Goal: Book appointment/travel/reservation

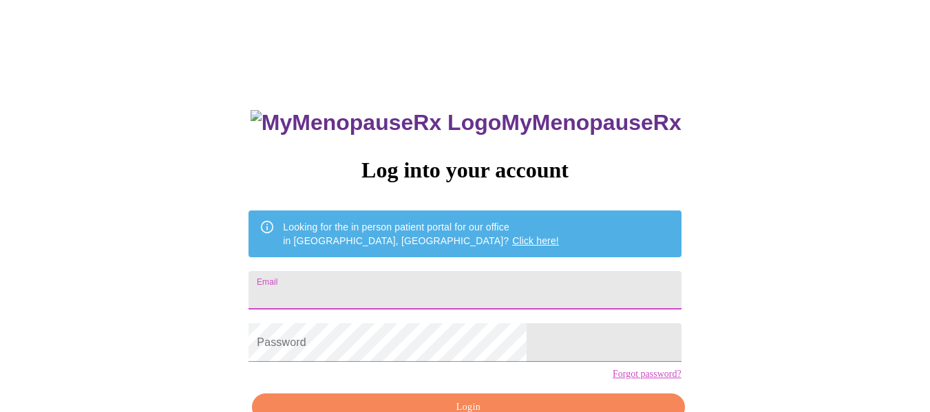
click at [371, 279] on input "Email" at bounding box center [464, 290] width 432 height 39
type input "beckychurch@hotmail.com"
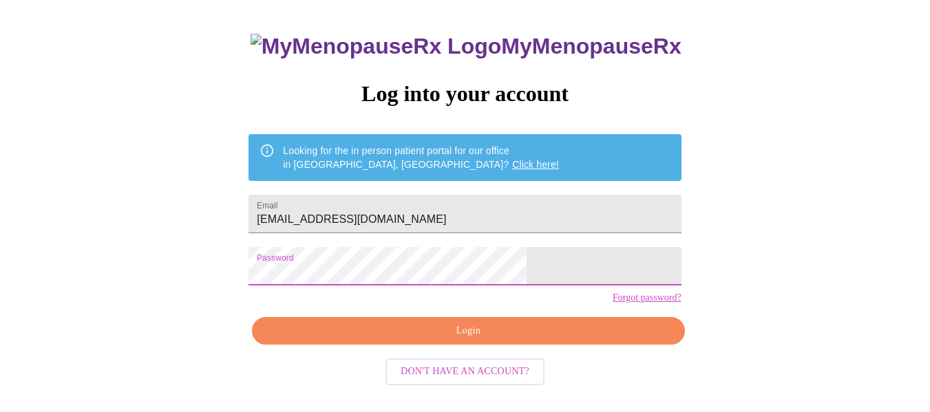
scroll to position [81, 0]
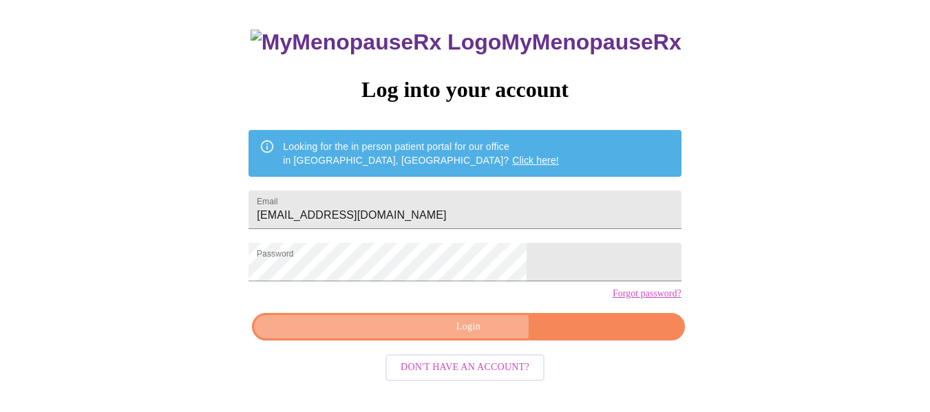
click at [448, 336] on span "Login" at bounding box center [468, 327] width 400 height 17
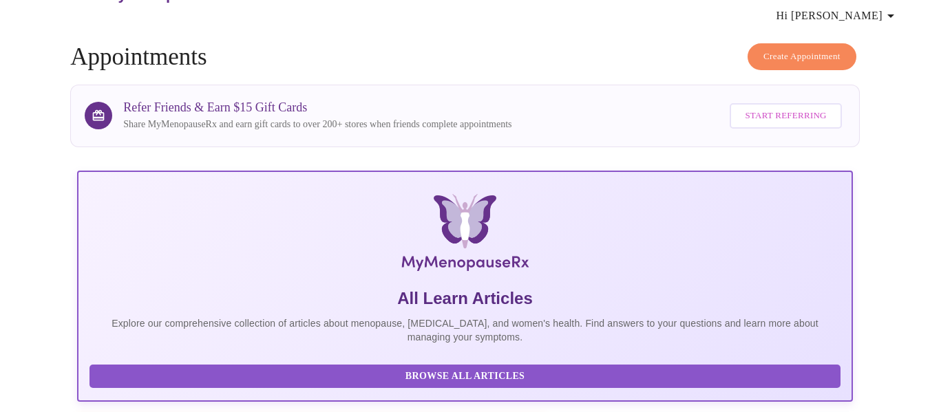
scroll to position [40, 0]
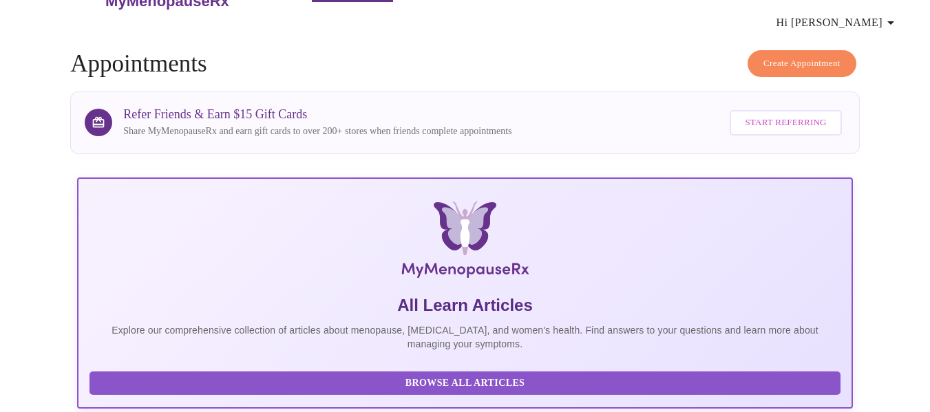
click at [813, 56] on span "Create Appointment" at bounding box center [801, 64] width 77 height 16
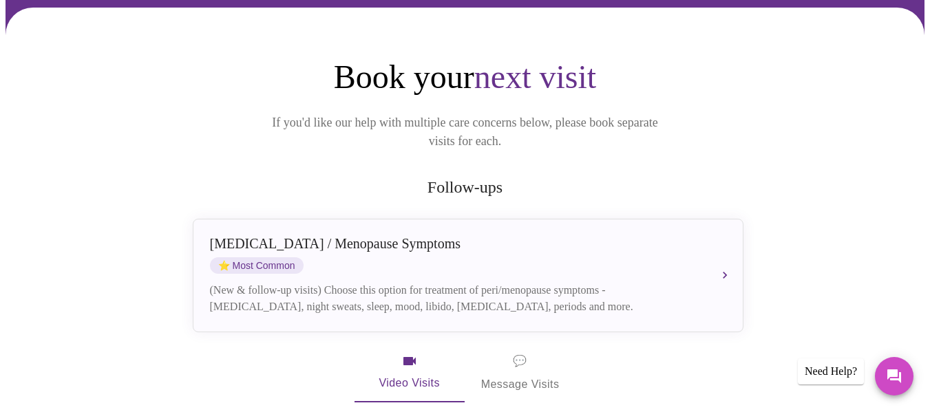
scroll to position [122, 0]
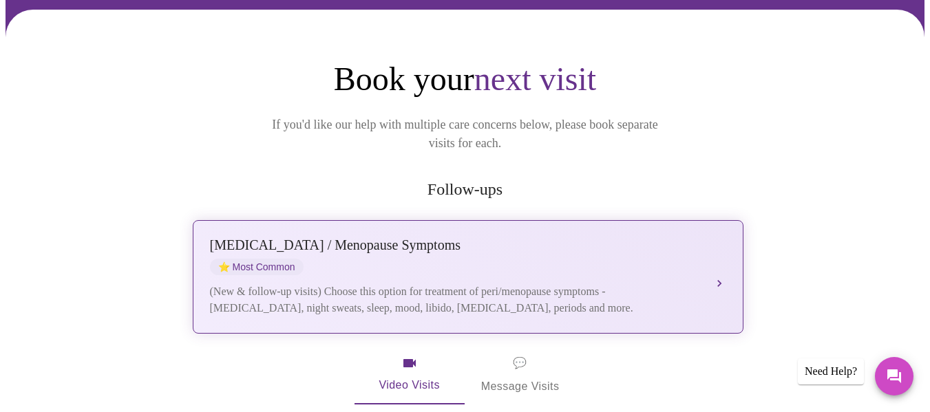
click at [535, 237] on div "Perimenopause / Menopause Symptoms ⭐ Most Common" at bounding box center [454, 256] width 489 height 38
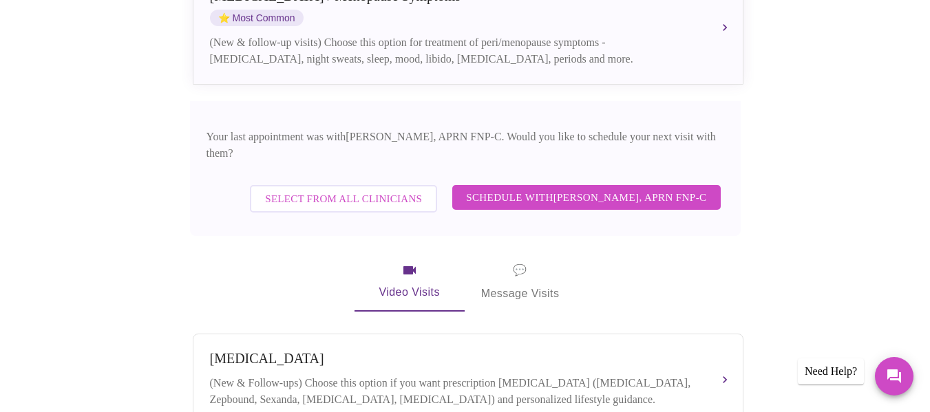
scroll to position [365, 0]
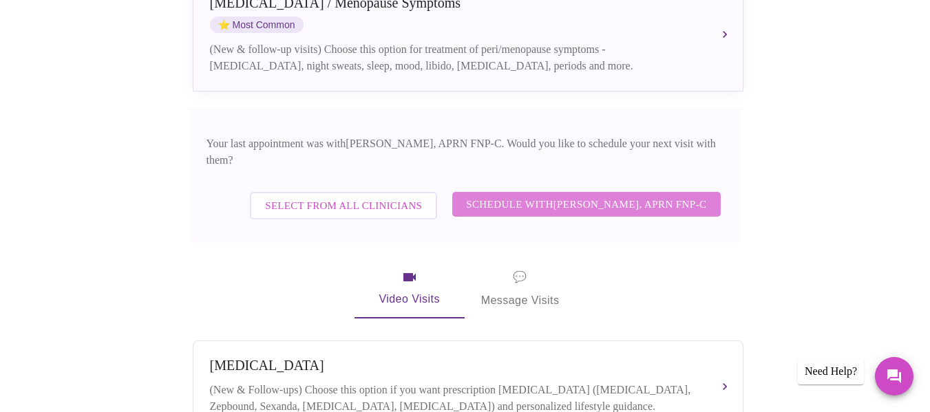
click at [646, 195] on span "Schedule with Kelly Perisin, APRN FNP-C" at bounding box center [586, 204] width 240 height 18
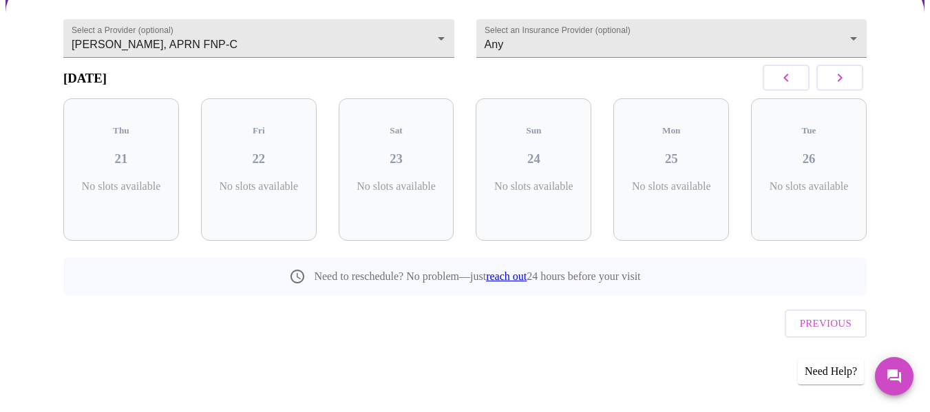
scroll to position [105, 0]
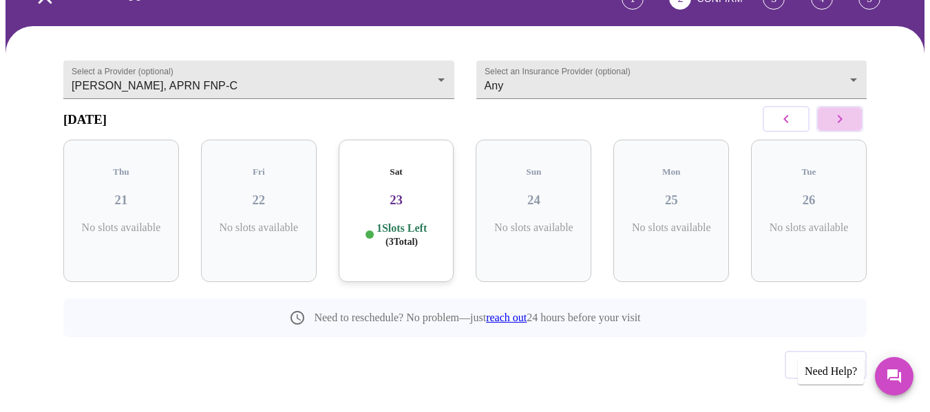
click at [848, 111] on icon "button" at bounding box center [839, 119] width 17 height 17
click at [844, 111] on icon "button" at bounding box center [839, 119] width 17 height 17
click at [848, 111] on icon "button" at bounding box center [839, 119] width 17 height 17
click at [398, 193] on h3 "09" at bounding box center [397, 200] width 94 height 15
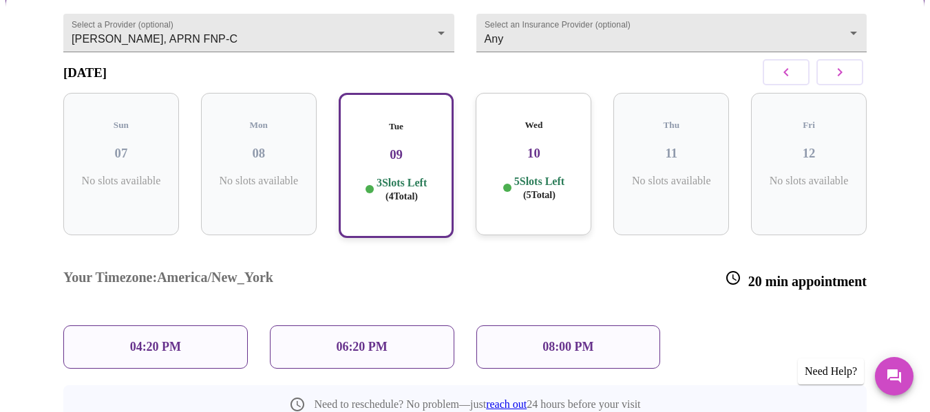
scroll to position [154, 0]
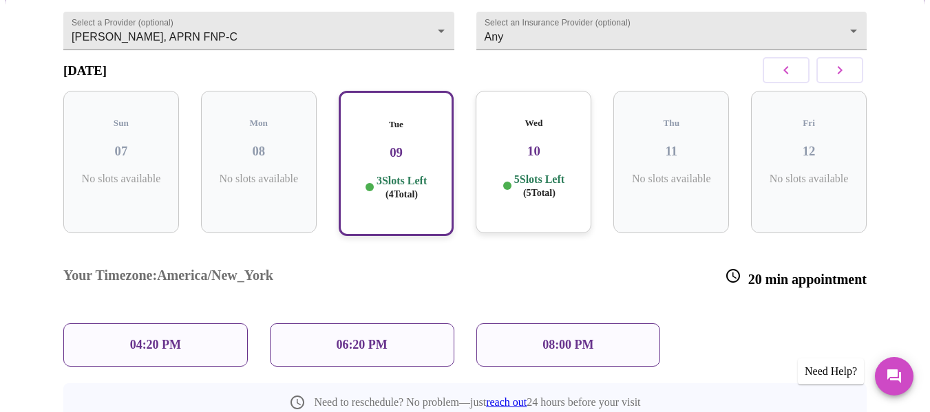
click at [535, 144] on h3 "10" at bounding box center [533, 151] width 94 height 15
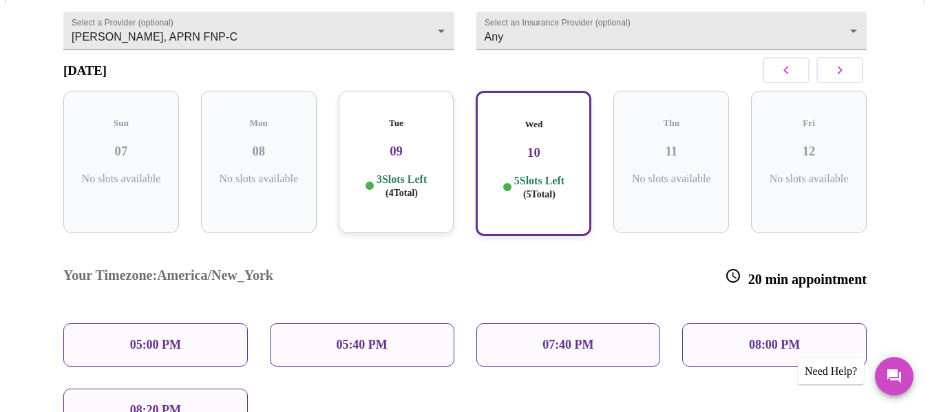
click at [391, 144] on h3 "09" at bounding box center [397, 151] width 94 height 15
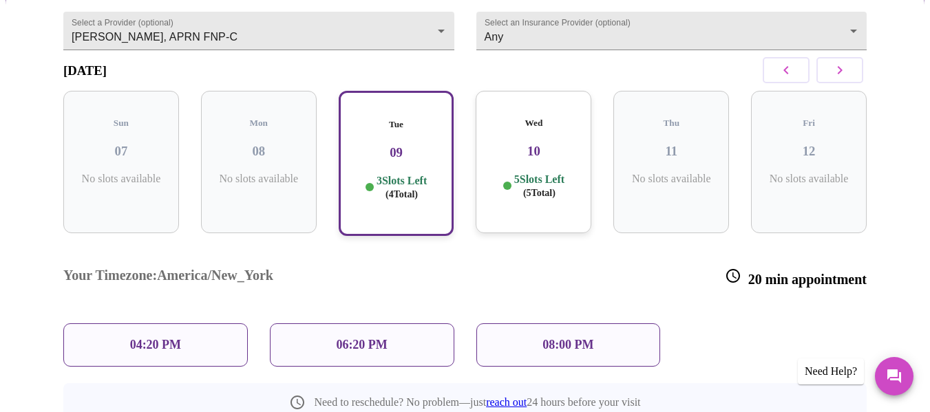
click at [183, 323] on div "04:20 PM" at bounding box center [155, 344] width 184 height 43
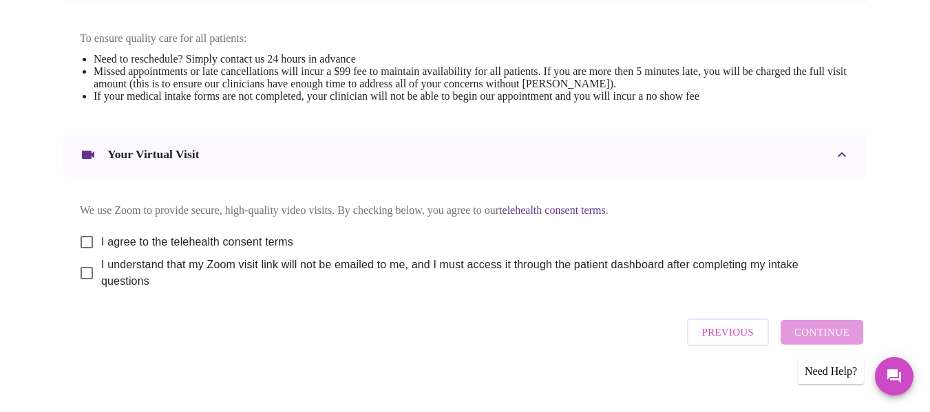
scroll to position [590, 0]
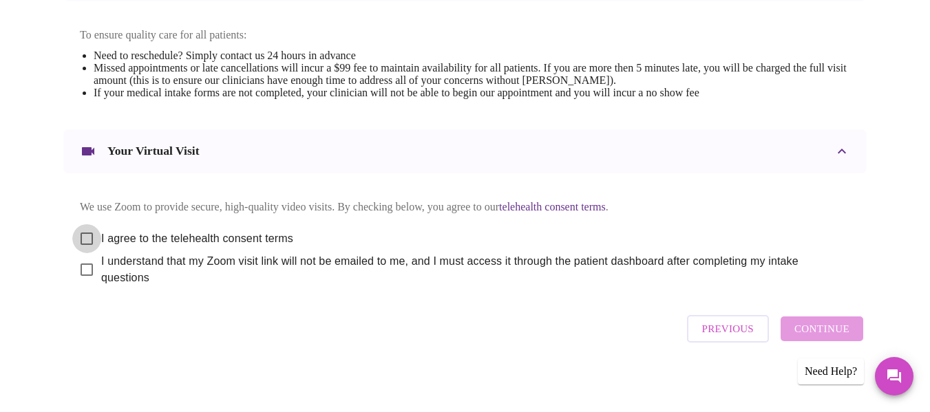
click at [80, 228] on input "I agree to the telehealth consent terms" at bounding box center [86, 238] width 29 height 29
checkbox input "true"
click at [80, 262] on input "I understand that my Zoom visit link will not be emailed to me, and I must acce…" at bounding box center [86, 269] width 29 height 29
checkbox input "true"
click at [818, 335] on span "Continue" at bounding box center [821, 329] width 55 height 18
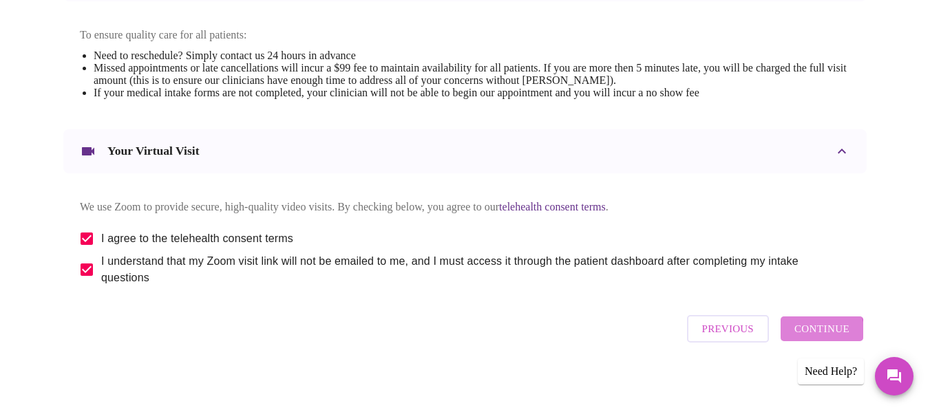
scroll to position [173, 0]
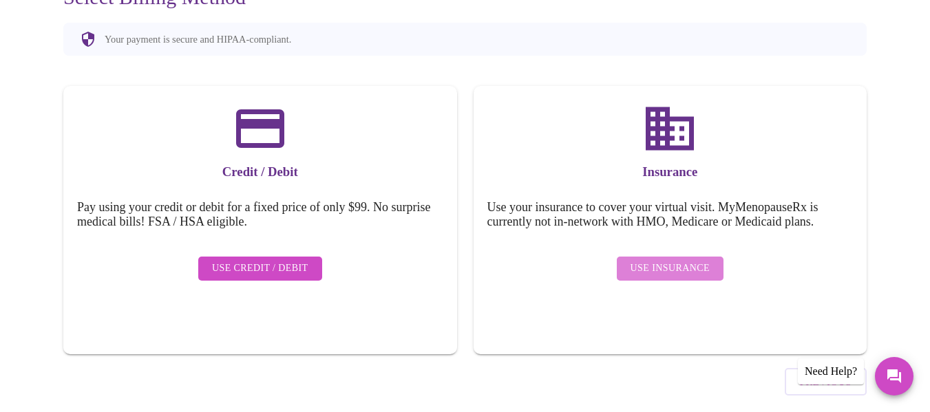
click at [677, 260] on span "Use Insurance" at bounding box center [669, 268] width 79 height 17
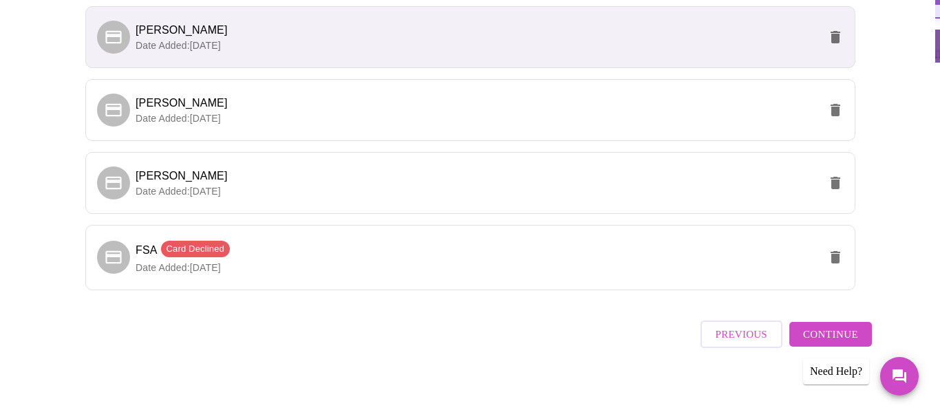
scroll to position [409, 0]
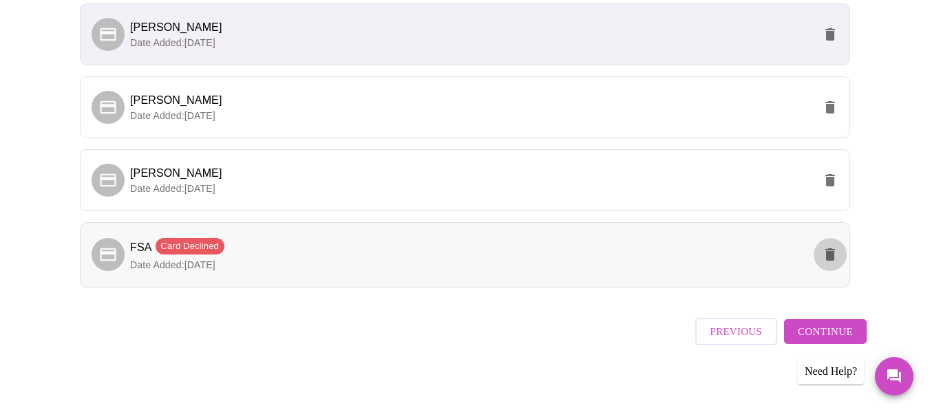
click at [833, 251] on icon "delete" at bounding box center [830, 254] width 10 height 12
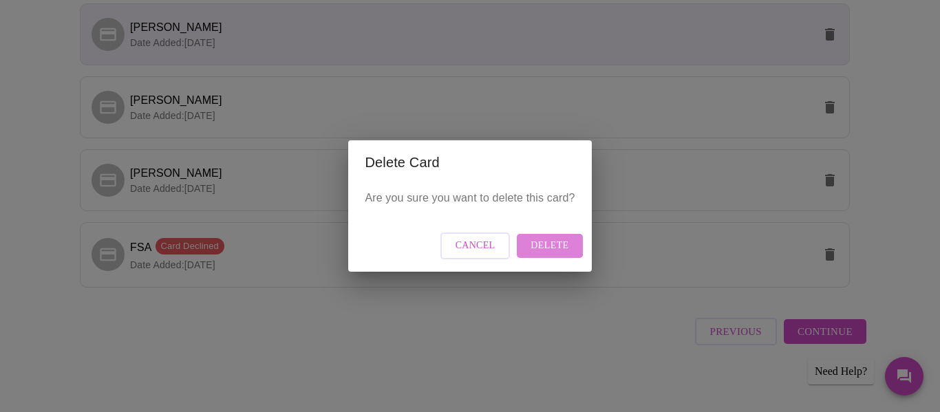
click at [539, 241] on span "Delete" at bounding box center [549, 245] width 38 height 17
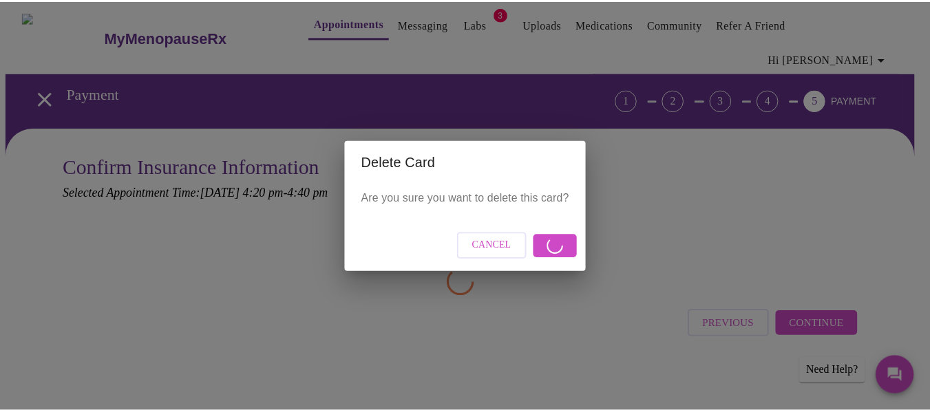
scroll to position [0, 0]
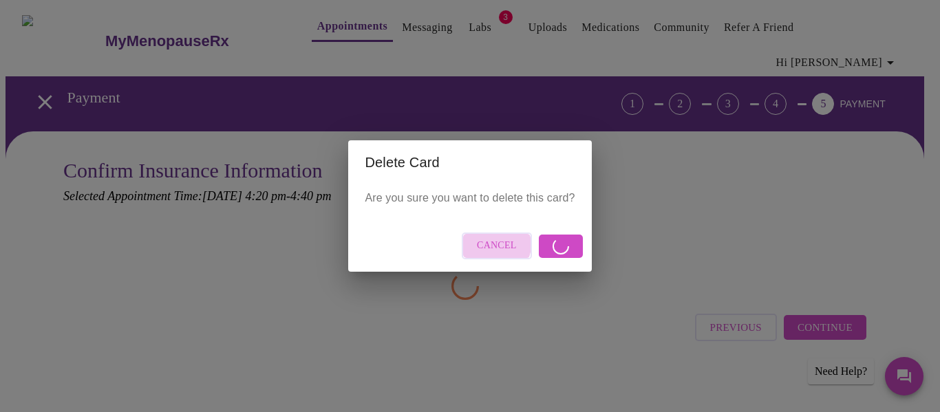
click at [496, 244] on span "Cancel" at bounding box center [497, 245] width 40 height 17
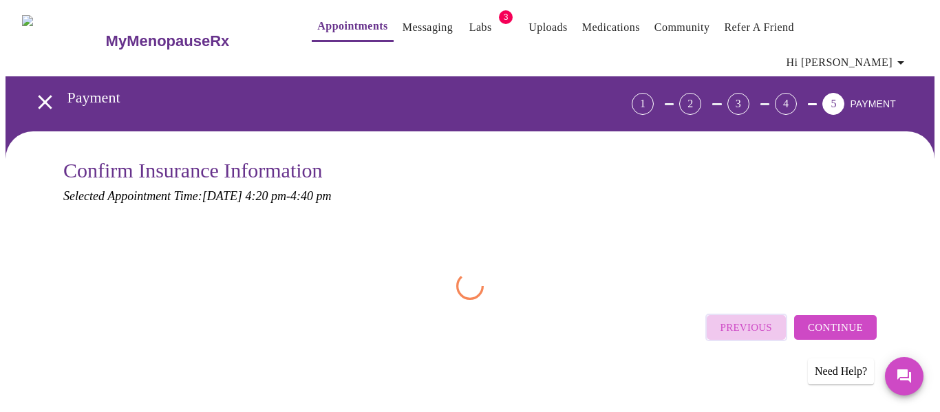
click at [753, 319] on span "Previous" at bounding box center [746, 328] width 52 height 18
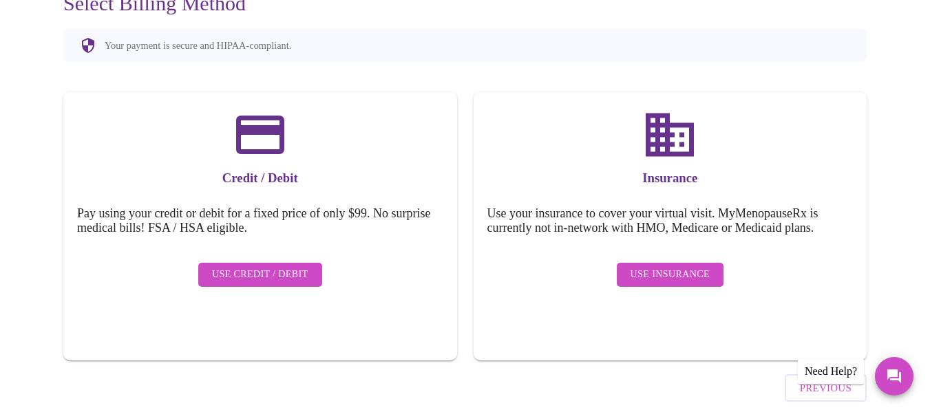
scroll to position [173, 0]
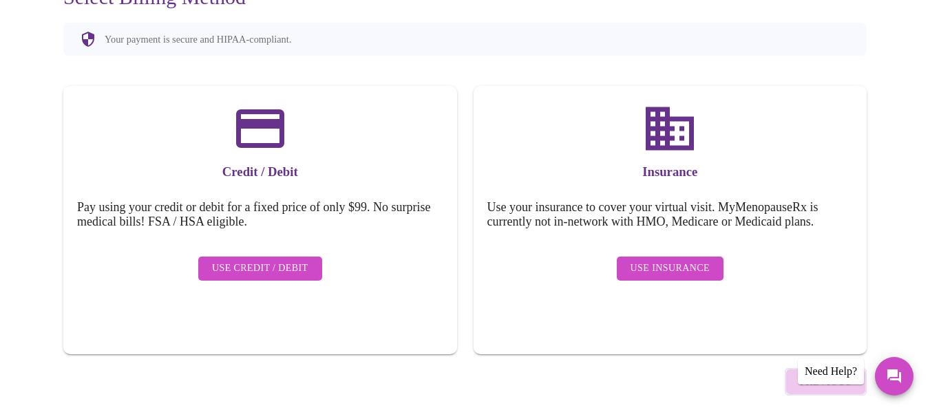
click at [827, 373] on span "Previous" at bounding box center [826, 382] width 52 height 18
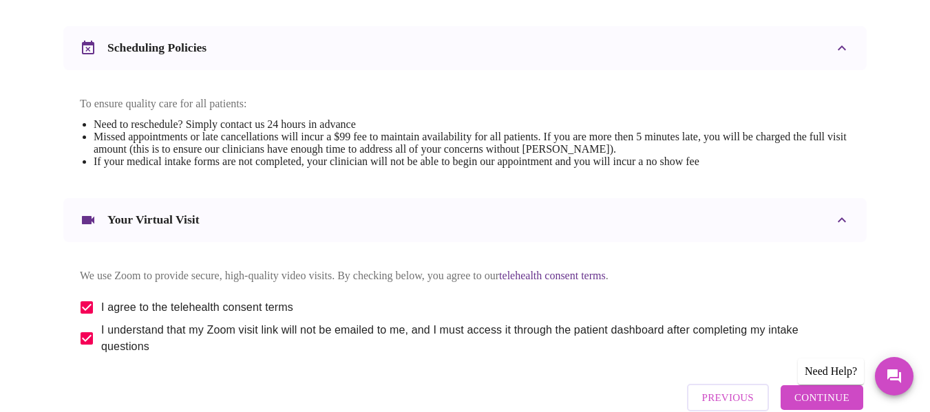
scroll to position [590, 0]
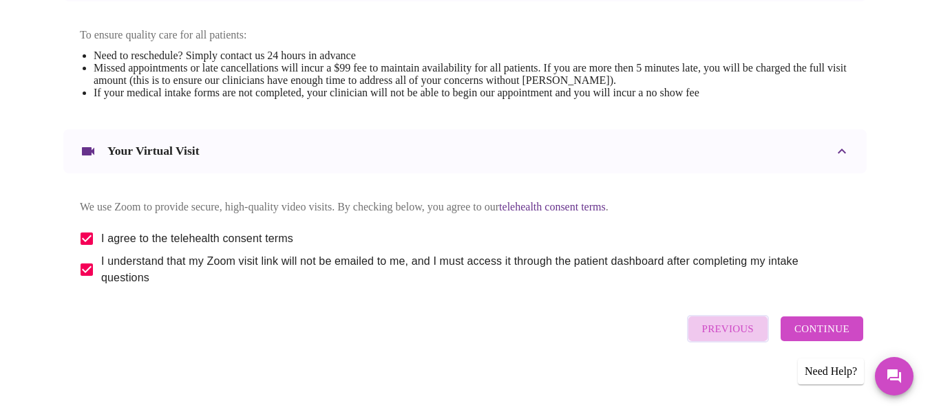
click at [749, 332] on span "Previous" at bounding box center [728, 329] width 52 height 18
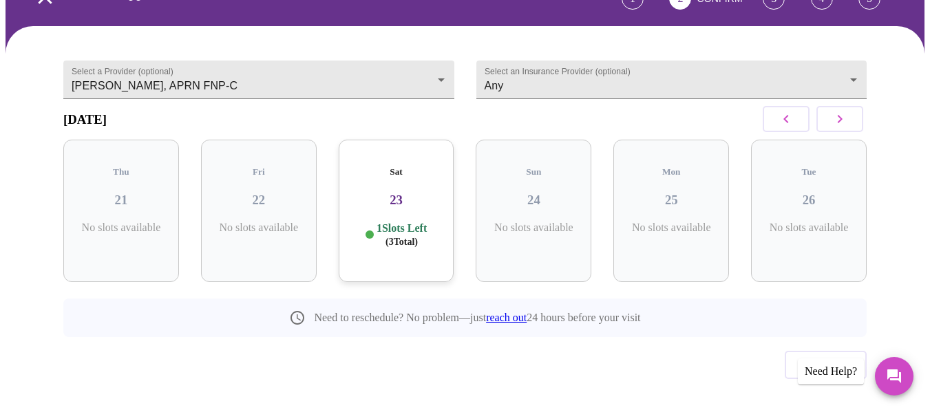
click at [382, 193] on h3 "23" at bounding box center [397, 200] width 94 height 15
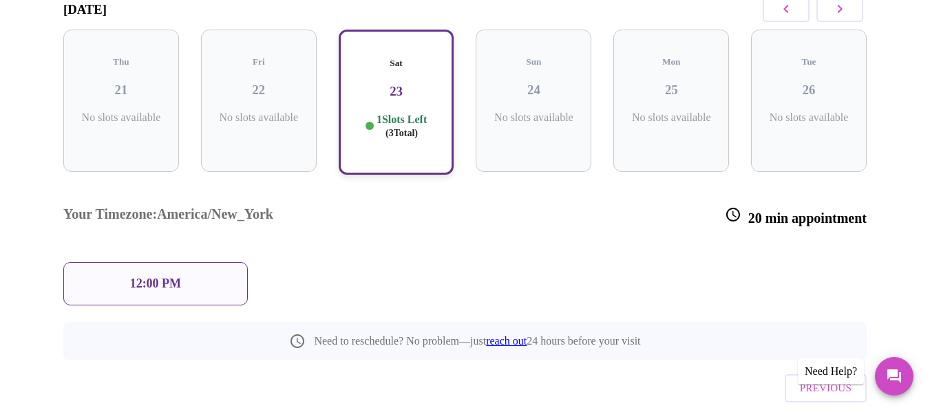
scroll to position [215, 0]
